Goal: Complete application form

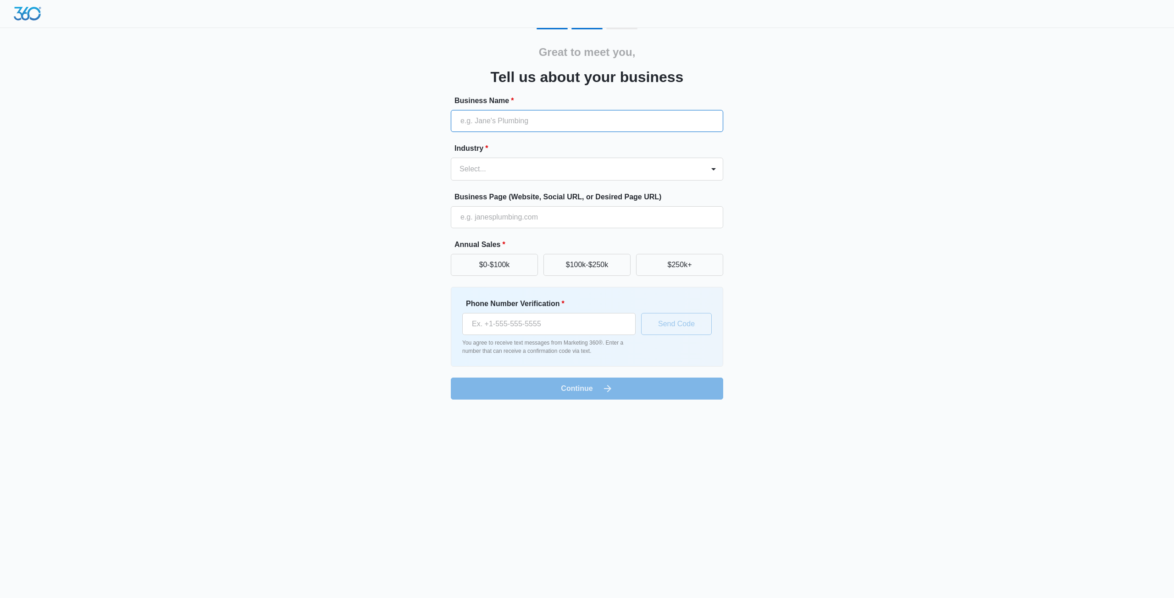
click at [562, 116] on input "Business Name *" at bounding box center [587, 121] width 272 height 22
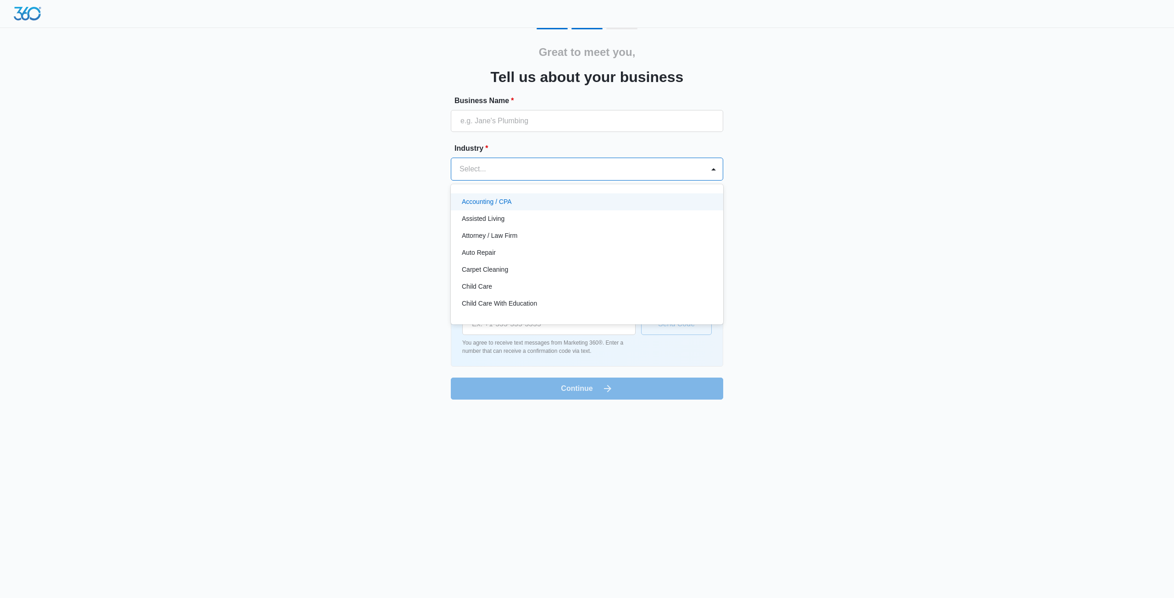
click at [505, 178] on div "Select..." at bounding box center [577, 169] width 253 height 22
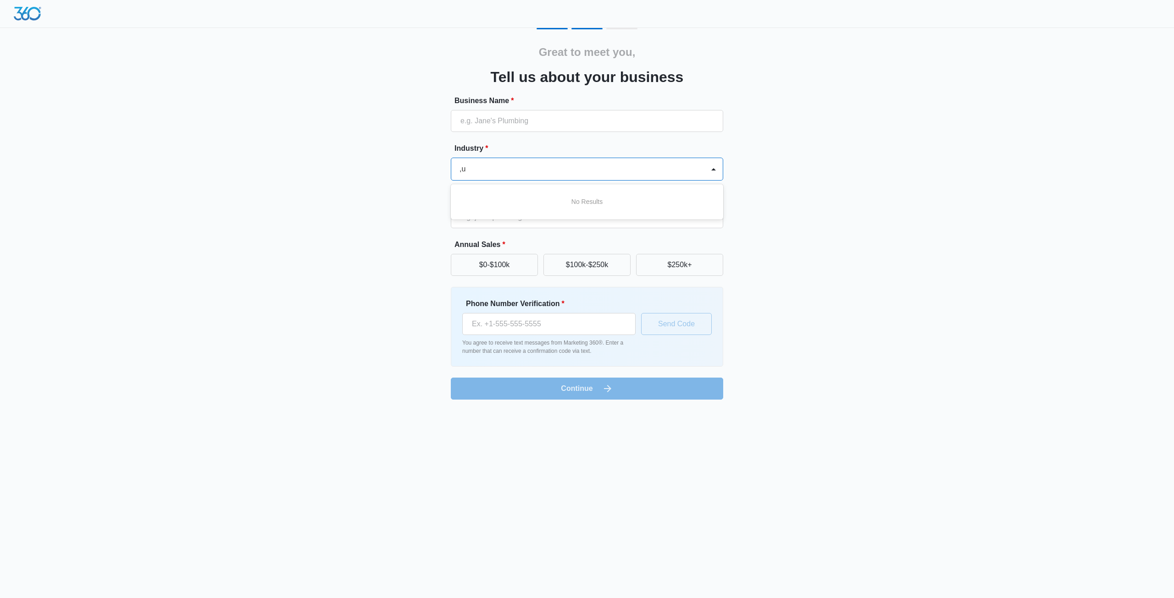
type input ","
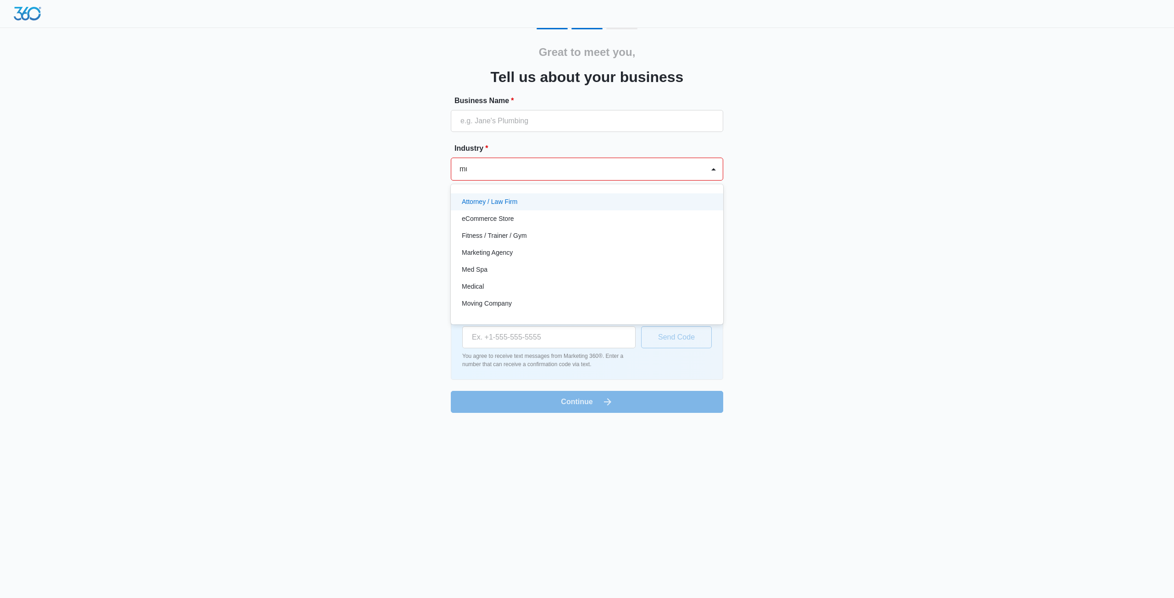
type input "m"
type input "n"
click at [495, 252] on p "Dance Studio" at bounding box center [481, 251] width 39 height 10
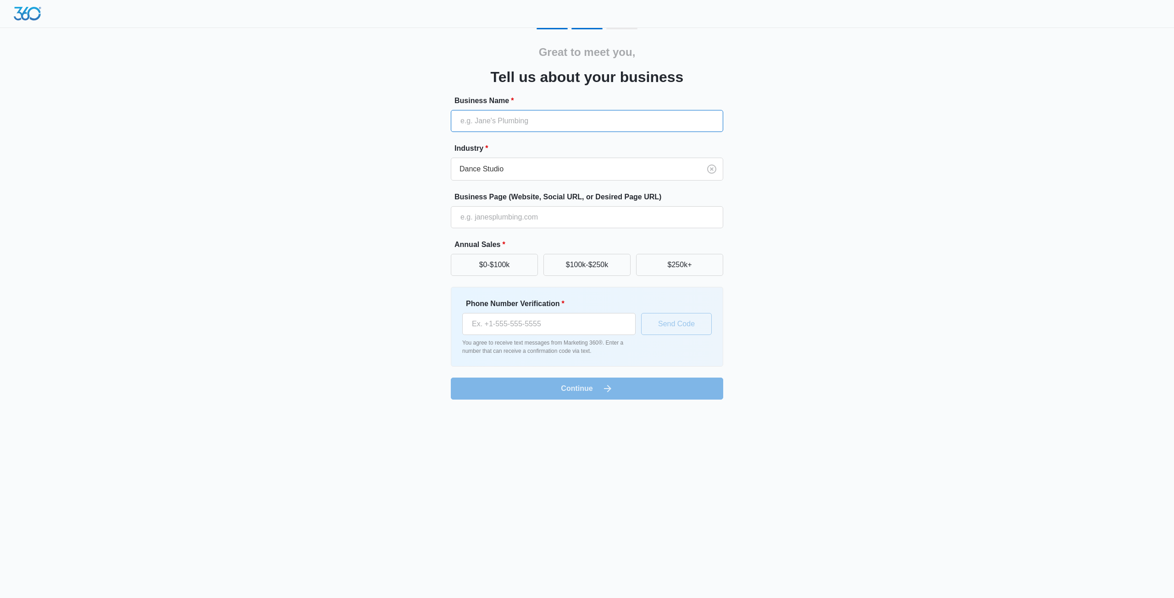
click at [549, 122] on input "Business Name *" at bounding box center [587, 121] width 272 height 22
type input "studio nnksonor"
click at [548, 331] on input "Phone Number Verification *" at bounding box center [548, 324] width 173 height 22
type input "0372600570"
click at [576, 388] on form "Business Name * studio nnksonor Industry * Dance Studio Business Page (Website,…" at bounding box center [587, 247] width 272 height 305
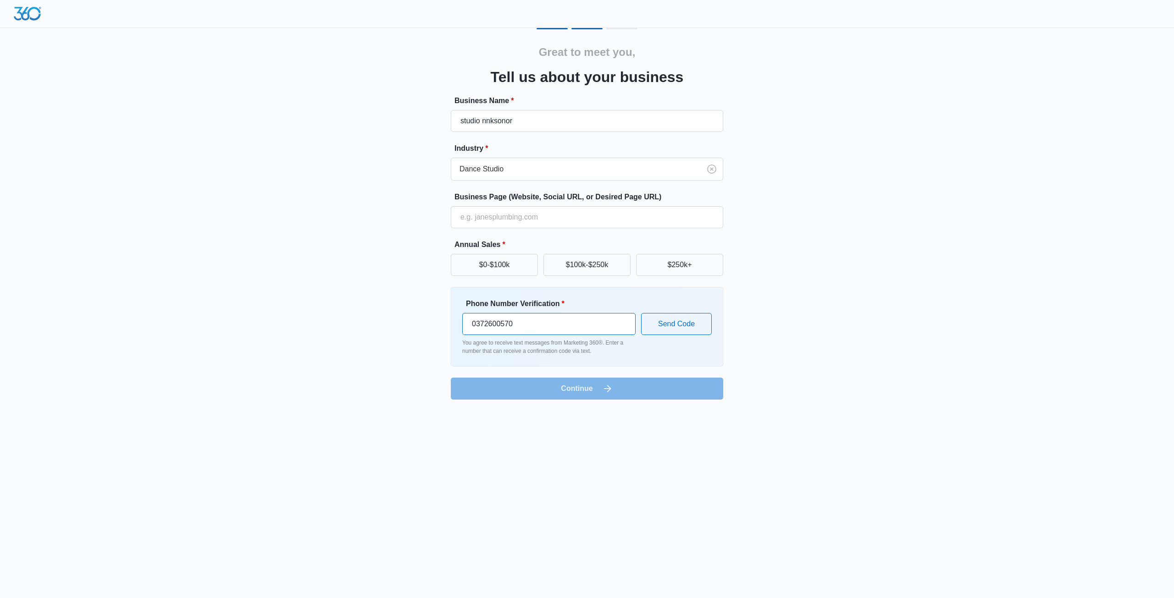
drag, startPoint x: 586, startPoint y: 327, endPoint x: 316, endPoint y: 321, distance: 269.3
click at [316, 321] on div "Great to meet you, Tell us about your business Business Name * studio nnksonor …" at bounding box center [587, 214] width 550 height 372
click at [331, 288] on div "Great to meet you, Tell us about your business Business Name * studio nnksonor …" at bounding box center [587, 214] width 550 height 372
click at [515, 221] on input "Business Page (Website, Social URL, or Desired Page URL)" at bounding box center [587, 217] width 272 height 22
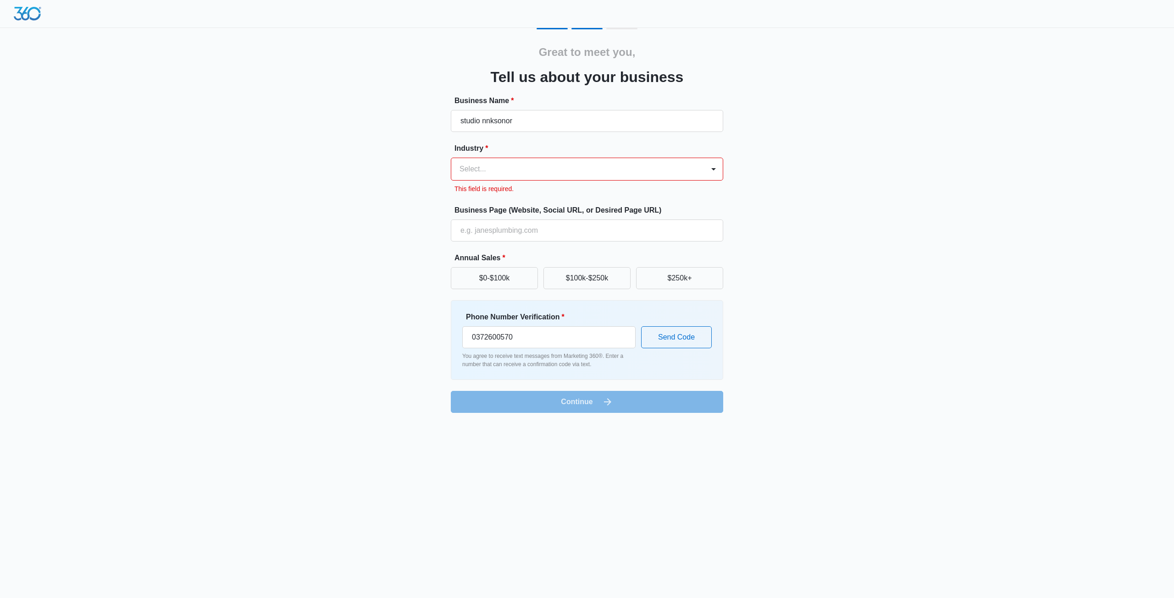
click at [617, 167] on div at bounding box center [576, 169] width 233 height 13
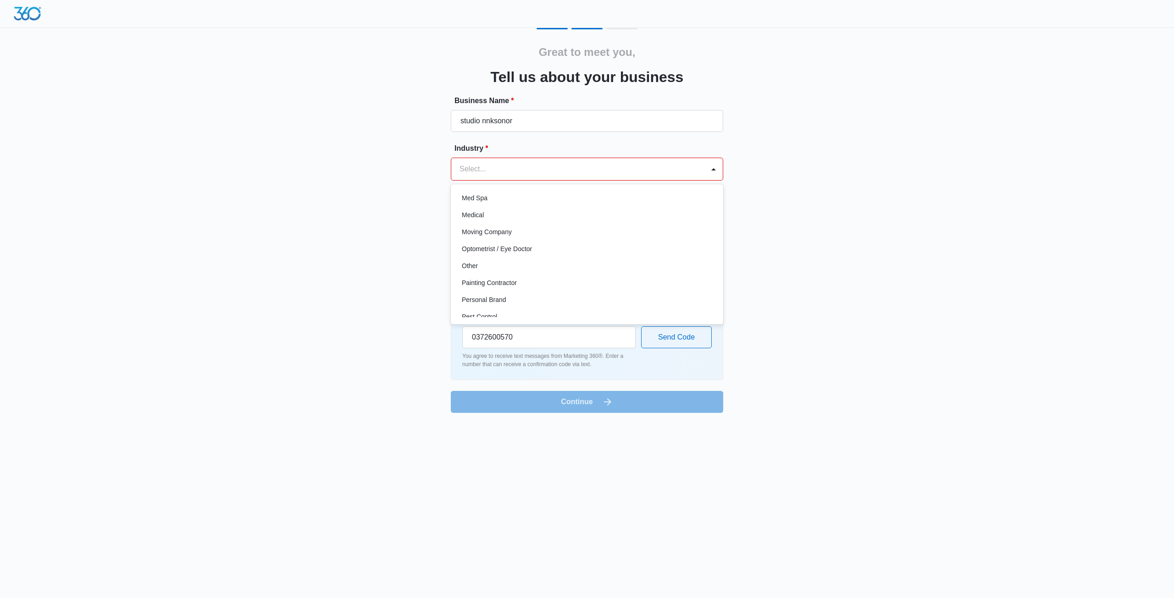
scroll to position [469, 0]
click at [480, 277] on div "Other" at bounding box center [586, 276] width 249 height 10
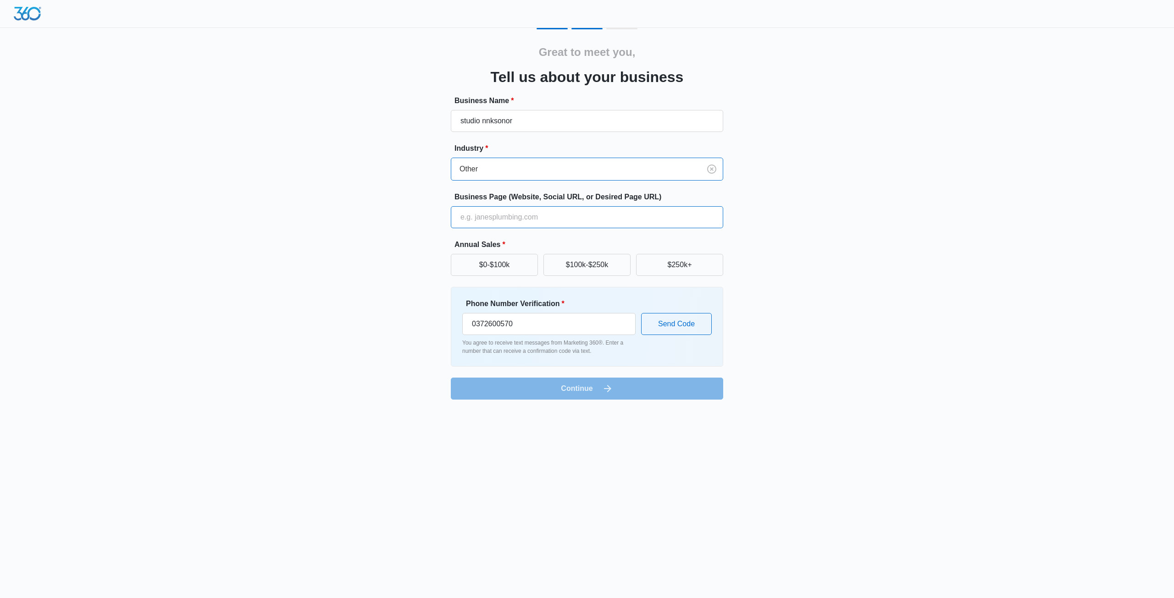
click at [488, 216] on input "Business Page (Website, Social URL, or Desired Page URL)" at bounding box center [587, 217] width 272 height 22
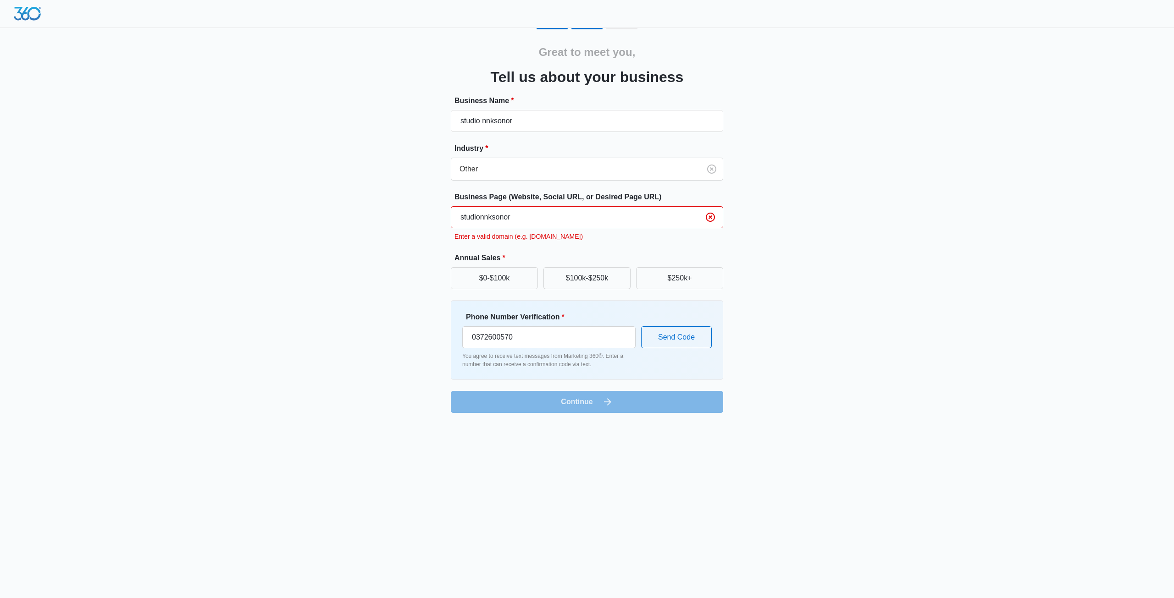
type input "studionnksonor"
click at [529, 119] on input "studio nnksonor" at bounding box center [587, 121] width 272 height 22
type input "studio [EMAIL_ADDRESS][DOMAIN_NAME]"
click at [544, 221] on input "studionnksonor" at bounding box center [587, 217] width 272 height 22
type input "[EMAIL_ADDRESS][DOMAIN_NAME]"
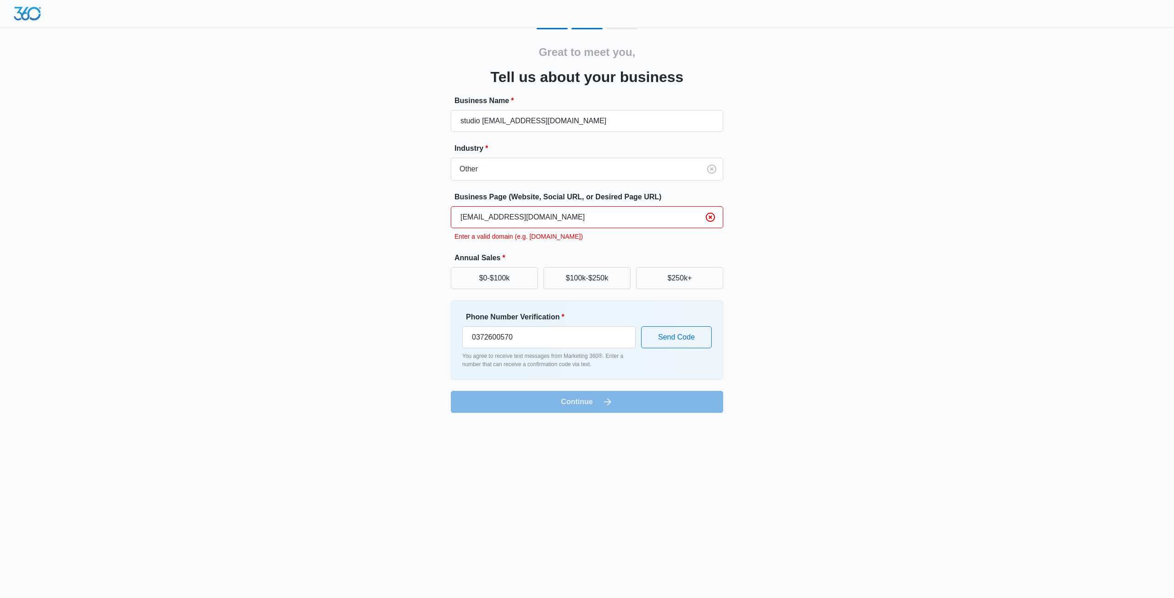
click at [912, 280] on div "Great to meet you, Tell us about your business Business Name * studio [EMAIL_AD…" at bounding box center [587, 212] width 1174 height 424
click at [669, 340] on button "Send Code" at bounding box center [676, 338] width 71 height 22
drag, startPoint x: 669, startPoint y: 340, endPoint x: 553, endPoint y: 356, distance: 116.7
click at [555, 363] on div "Phone Number Verification * [PHONE_NUMBER] You agree to receive text messages f…" at bounding box center [586, 340] width 249 height 57
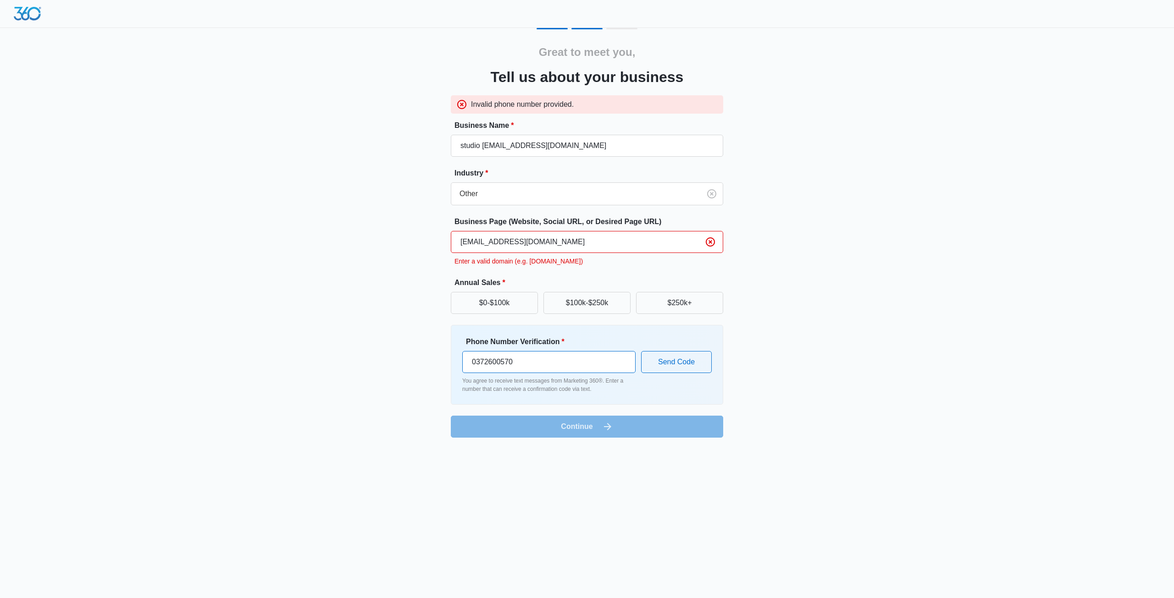
click at [576, 368] on input "0372600570" at bounding box center [548, 362] width 173 height 22
click at [566, 359] on input "0372600570" at bounding box center [548, 362] width 173 height 22
drag, startPoint x: 566, startPoint y: 359, endPoint x: 427, endPoint y: 353, distance: 138.6
click at [427, 353] on div "Great to meet you, Tell us about your business Invalid phone number provided. B…" at bounding box center [587, 233] width 550 height 410
type input "[PHONE_NUMBER]"
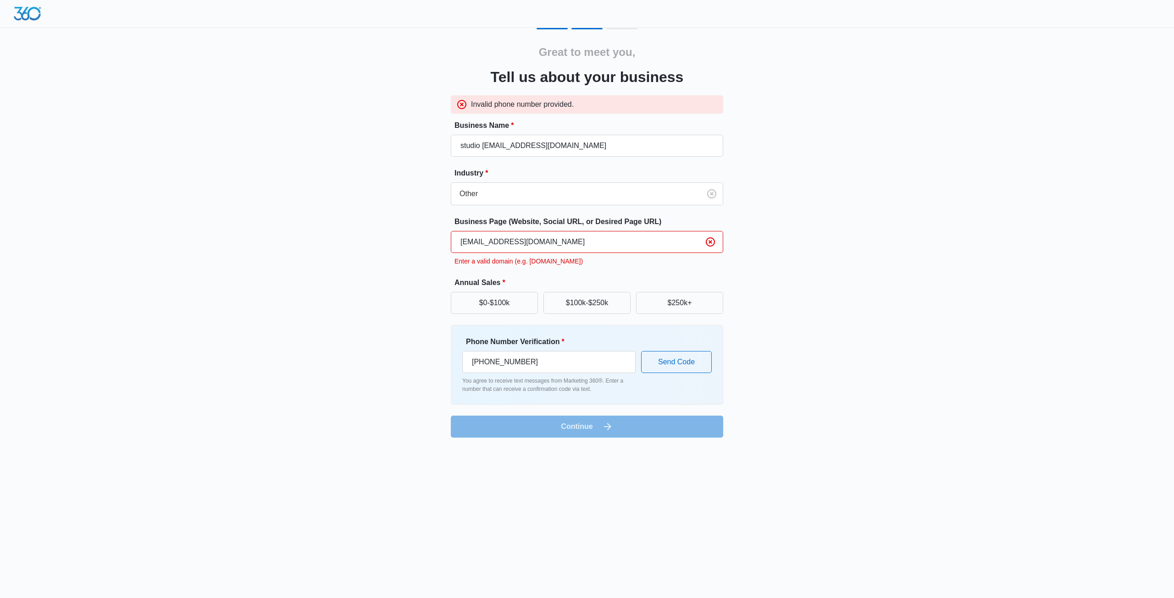
click at [591, 249] on input "[EMAIL_ADDRESS][DOMAIN_NAME]" at bounding box center [587, 242] width 272 height 22
click at [594, 241] on input "[EMAIL_ADDRESS][DOMAIN_NAME]" at bounding box center [587, 242] width 272 height 22
drag, startPoint x: 593, startPoint y: 241, endPoint x: 424, endPoint y: 236, distance: 169.7
click at [424, 236] on div "Great to meet you, Tell us about your business Invalid phone number provided. B…" at bounding box center [587, 233] width 550 height 410
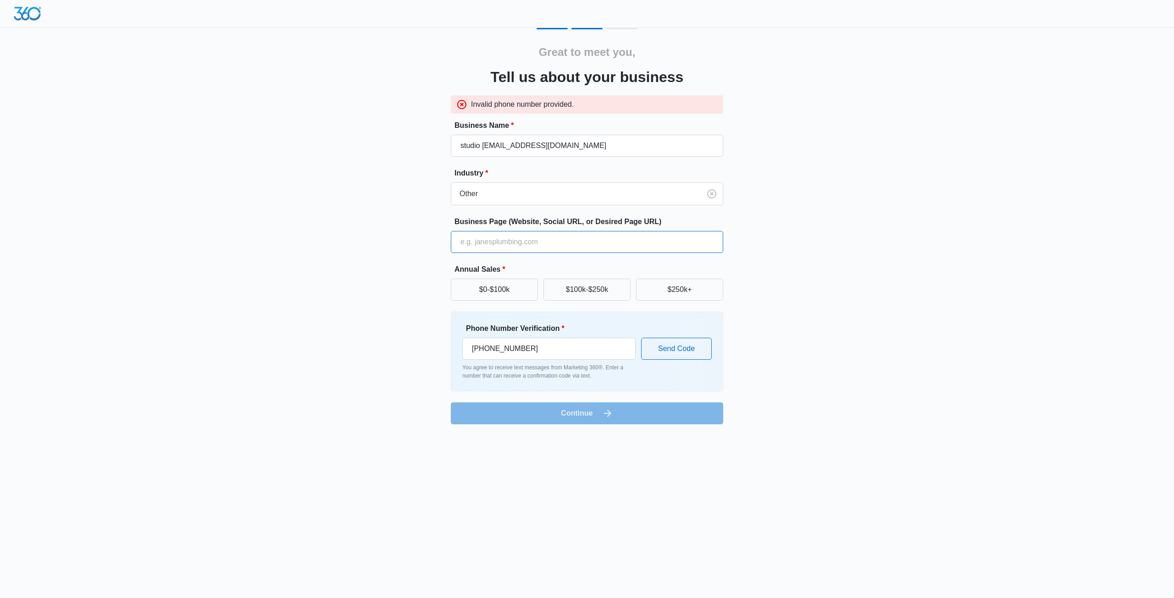
click at [529, 251] on input "Business Page (Website, Social URL, or Desired Page URL)" at bounding box center [587, 242] width 272 height 22
click at [527, 243] on input "Business Page (Website, Social URL, or Desired Page URL)" at bounding box center [587, 242] width 272 height 22
paste input "[URL][DOMAIN_NAME]"
type input "[URL][DOMAIN_NAME]"
click at [341, 190] on div "Great to meet you, Tell us about your business Invalid phone number provided. B…" at bounding box center [587, 226] width 550 height 397
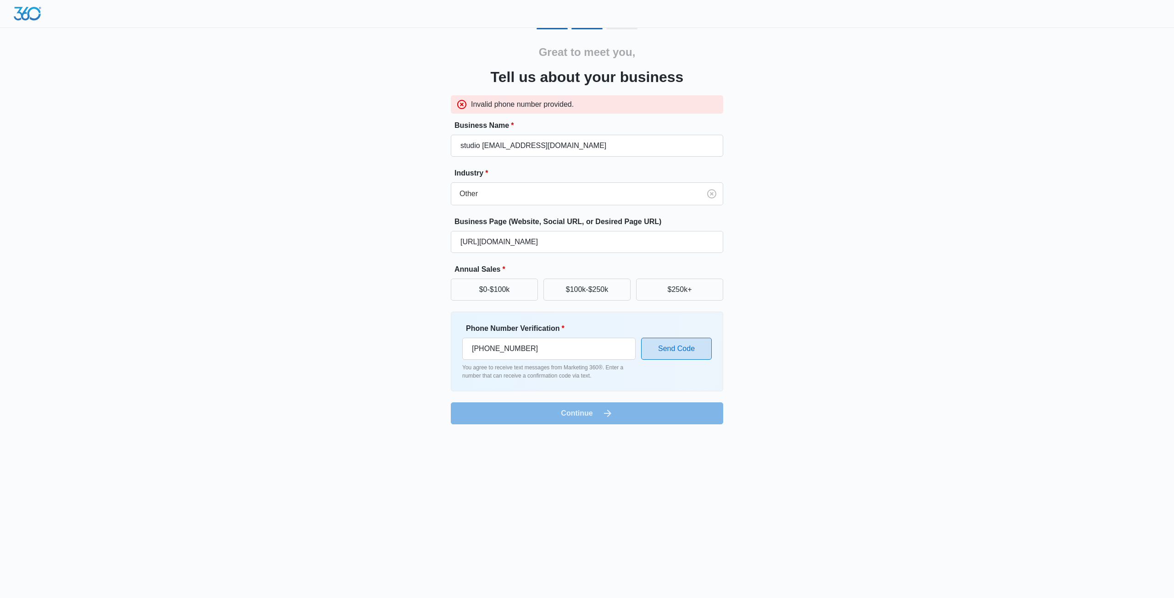
click at [677, 350] on button "Send Code" at bounding box center [676, 349] width 71 height 22
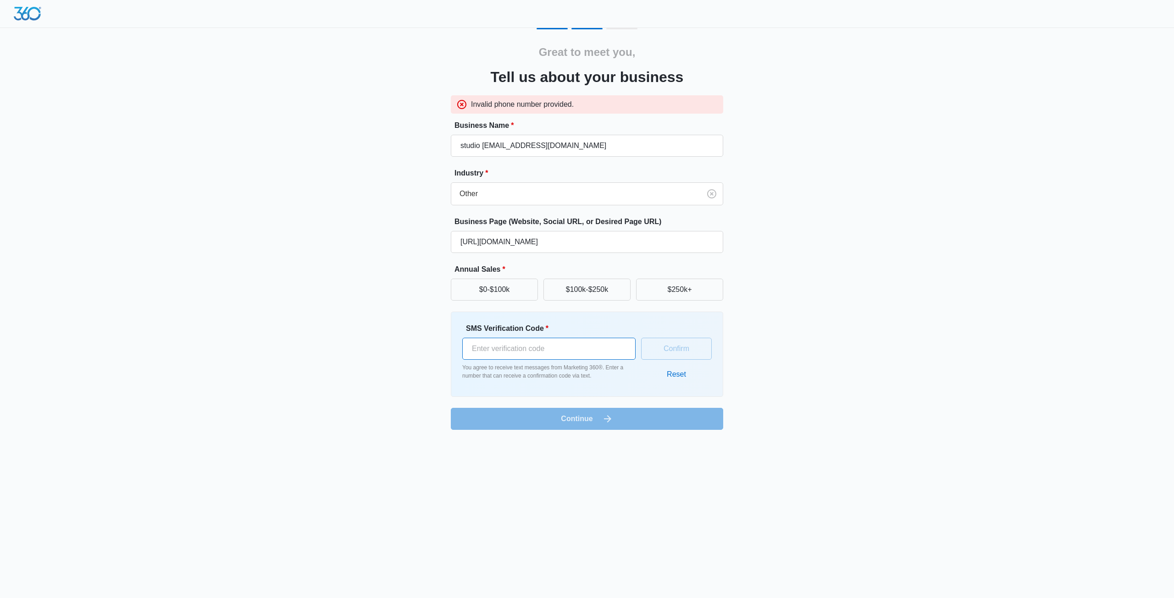
click at [504, 349] on input "SMS Verification Code *" at bounding box center [548, 349] width 173 height 22
type input "474344"
click at [669, 346] on button "Confirm" at bounding box center [676, 349] width 71 height 22
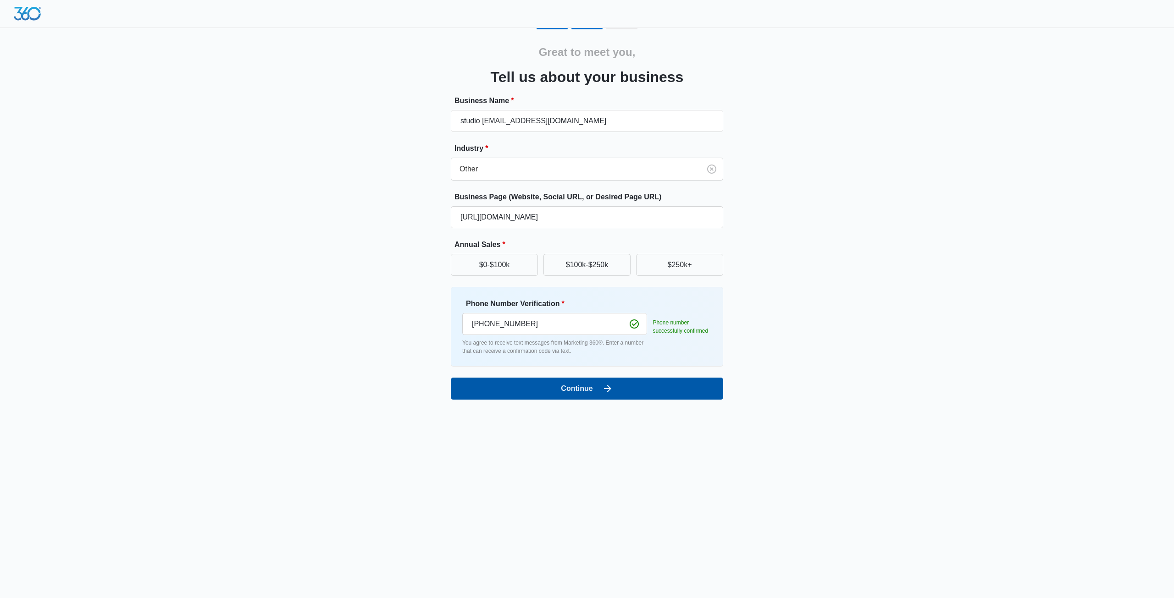
click at [572, 386] on button "Continue" at bounding box center [587, 389] width 272 height 22
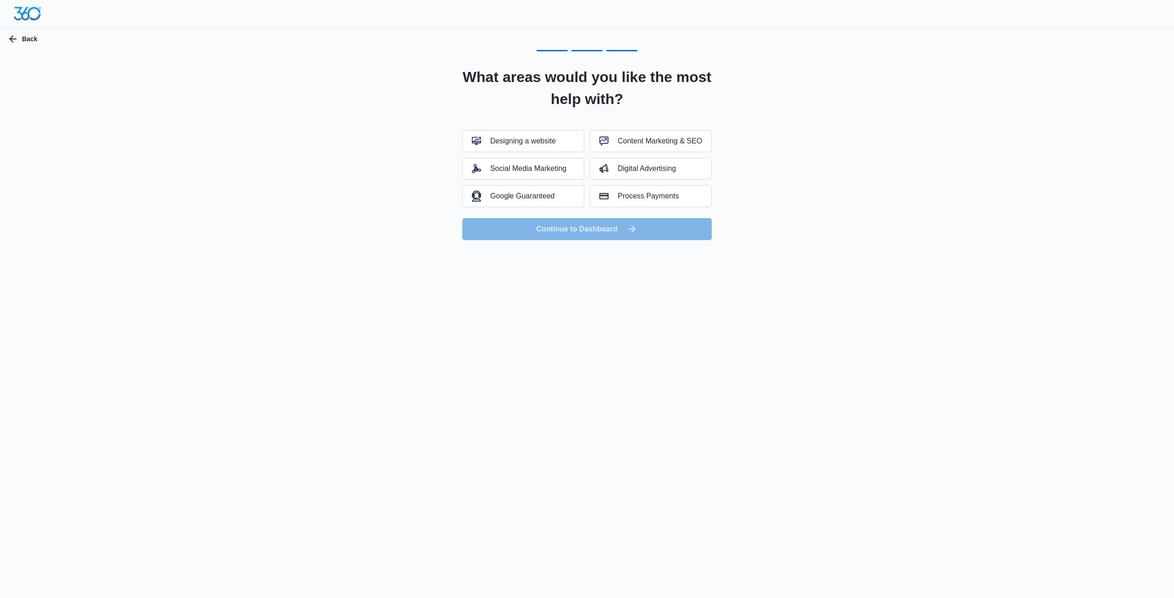
click at [560, 228] on form "Designing a website Content Marketing & SEO Social Media Marketing Digital Adve…" at bounding box center [586, 185] width 249 height 110
click at [14, 41] on icon "button" at bounding box center [12, 38] width 11 height 11
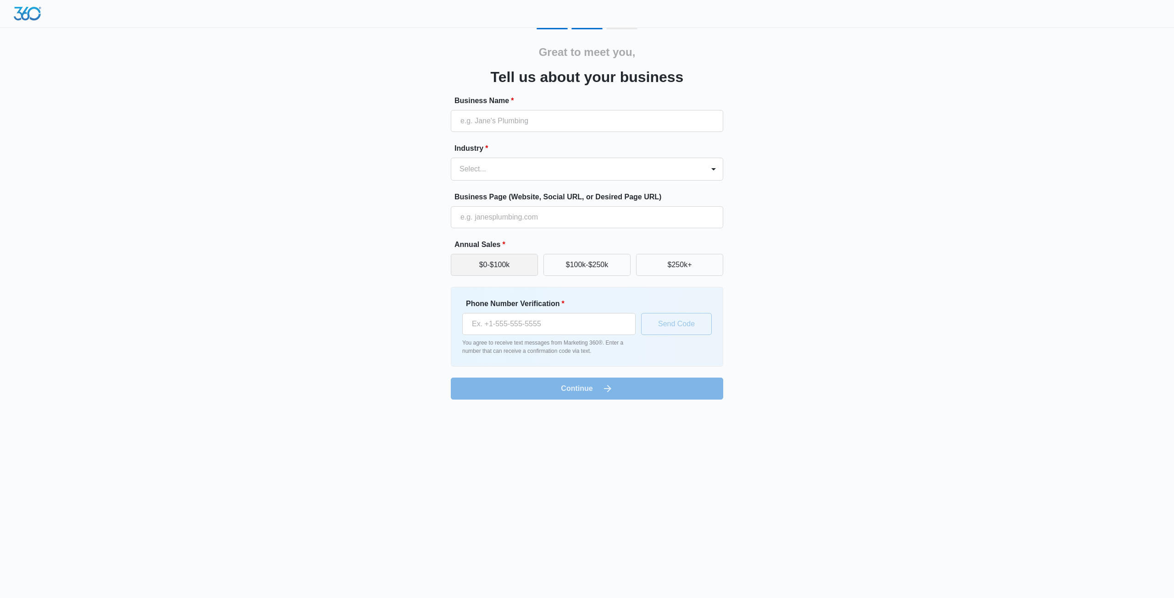
click at [521, 266] on button "$0-$100k" at bounding box center [494, 265] width 87 height 22
click at [503, 268] on button "$0-$100k" at bounding box center [494, 265] width 87 height 22
click at [503, 266] on button "$0-$100k" at bounding box center [494, 265] width 87 height 22
click at [609, 262] on button "$100k-$250k" at bounding box center [586, 265] width 87 height 22
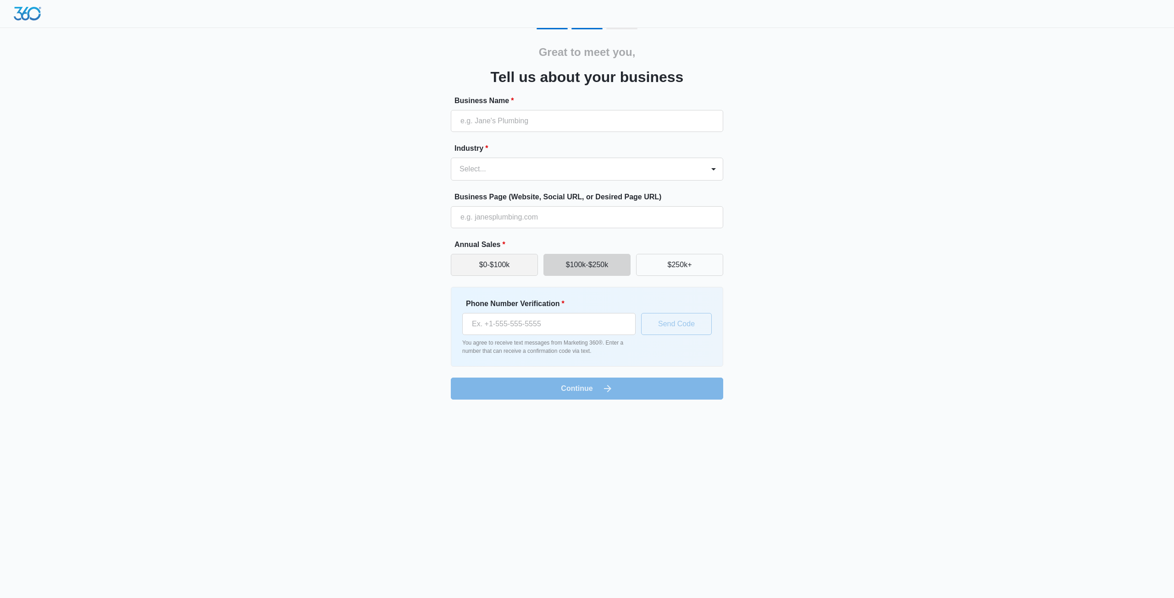
click at [506, 262] on button "$0-$100k" at bounding box center [494, 265] width 87 height 22
click at [520, 124] on input "Business Name *" at bounding box center [587, 121] width 272 height 22
drag, startPoint x: 512, startPoint y: 120, endPoint x: 568, endPoint y: 121, distance: 56.0
click at [568, 121] on input "studio [EMAIL_ADDRESS][DOMAIN_NAME]" at bounding box center [587, 121] width 272 height 22
type input "studio nnksonor"
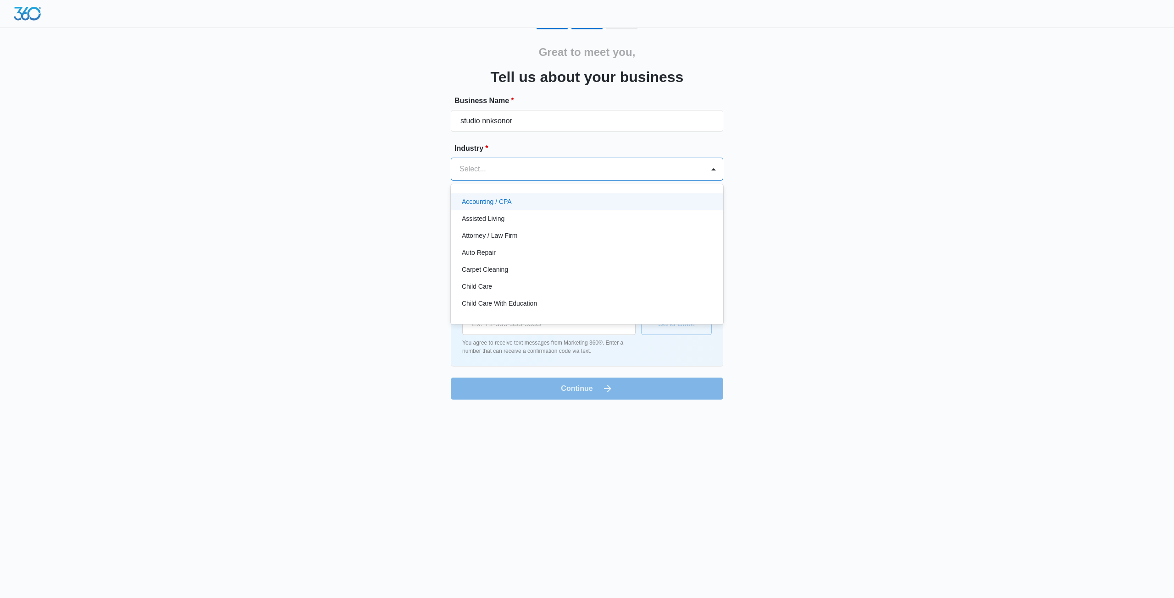
click at [510, 170] on div at bounding box center [576, 169] width 233 height 13
click at [480, 243] on div "Other" at bounding box center [586, 241] width 249 height 10
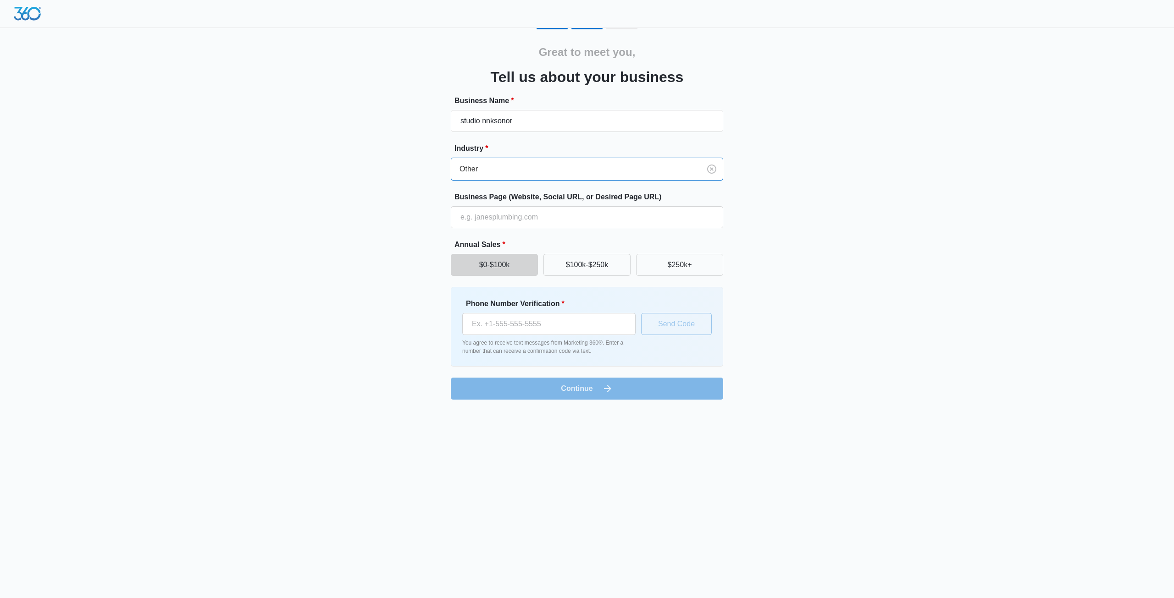
click at [501, 268] on button "$0-$100k" at bounding box center [494, 265] width 87 height 22
